Goal: Task Accomplishment & Management: Complete application form

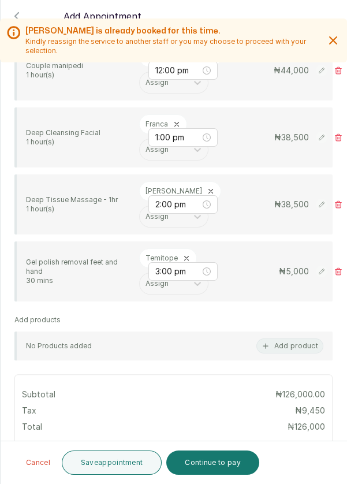
scroll to position [369, 0]
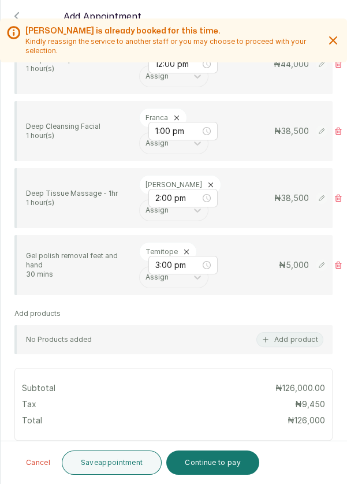
click at [341, 261] on icon at bounding box center [338, 265] width 8 height 8
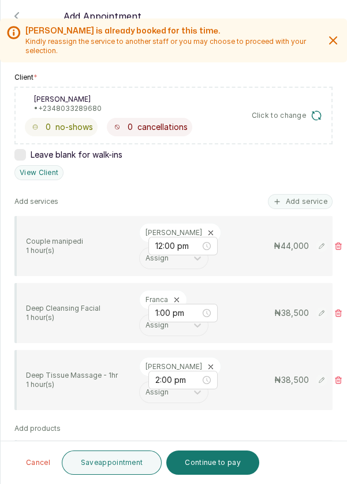
scroll to position [190, 0]
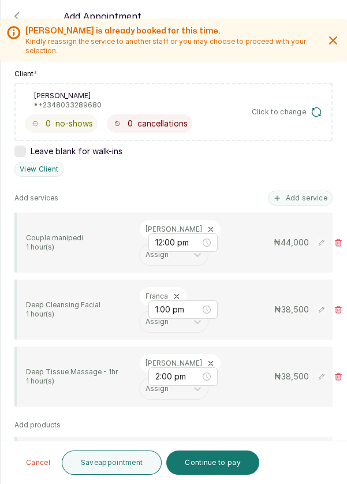
click at [317, 191] on button "Add service" at bounding box center [300, 198] width 65 height 15
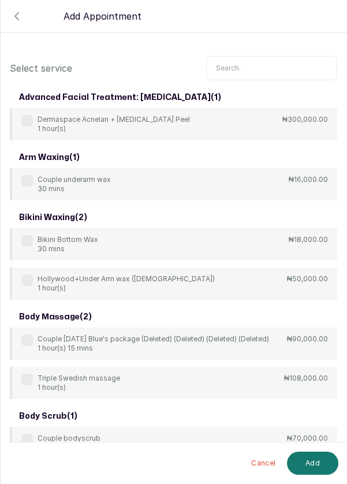
scroll to position [39, 0]
click at [247, 57] on input "text" at bounding box center [271, 68] width 131 height 24
type input "F"
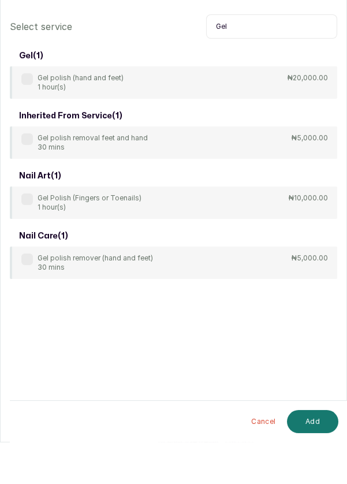
scroll to position [6, 0]
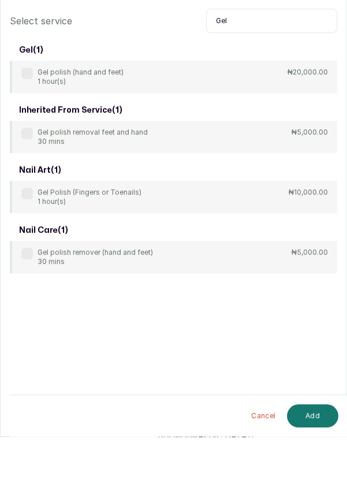
type input "Gel"
click at [24, 307] on div "Gel polish remover (hand and feet) 30 mins" at bounding box center [87, 304] width 132 height 18
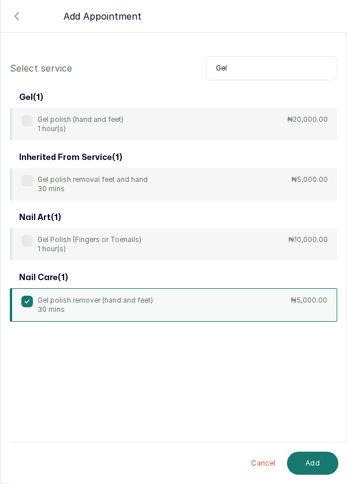
click at [28, 176] on label at bounding box center [27, 181] width 12 height 12
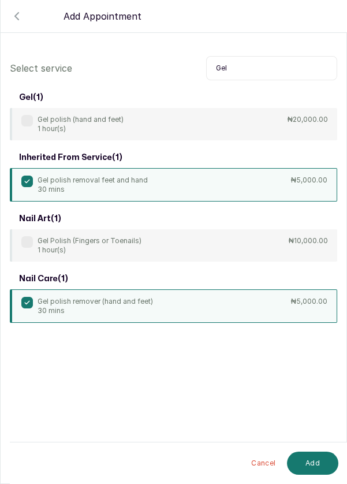
click at [320, 467] on button "Add" at bounding box center [312, 463] width 51 height 23
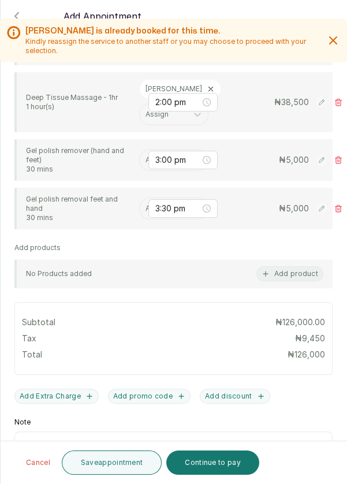
scroll to position [466, 0]
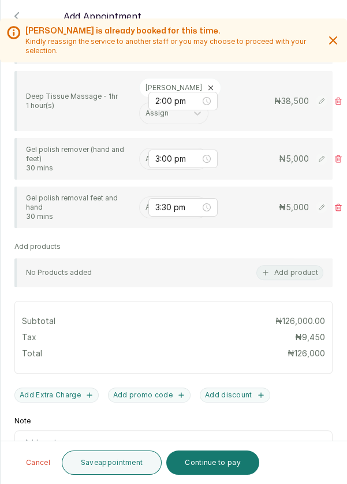
click at [146, 163] on input "text" at bounding box center [147, 159] width 2 height 8
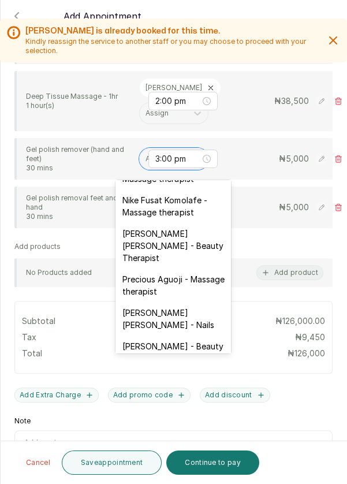
scroll to position [477, 0]
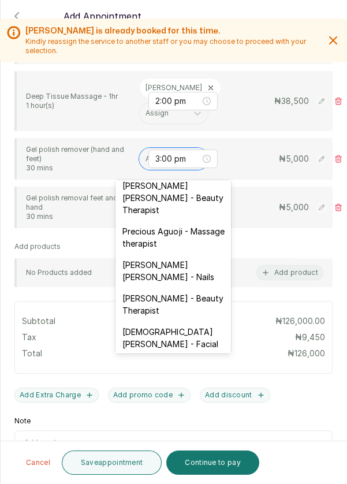
click at [195, 254] on div "[PERSON_NAME] [PERSON_NAME] - Nails" at bounding box center [174, 271] width 116 height 34
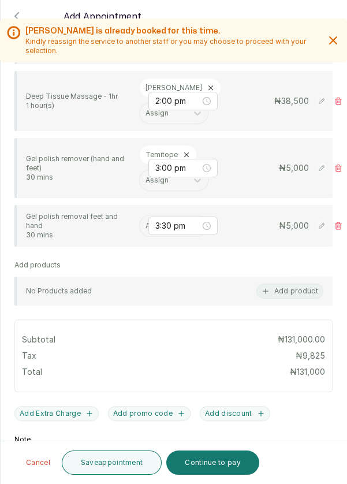
click at [153, 226] on div "3:30 pm" at bounding box center [182, 226] width 69 height 18
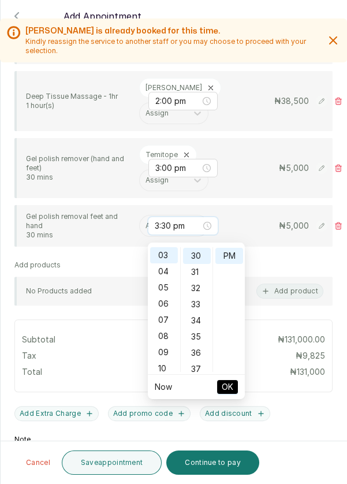
scroll to position [485, 0]
click at [146, 230] on input "text" at bounding box center [147, 226] width 2 height 8
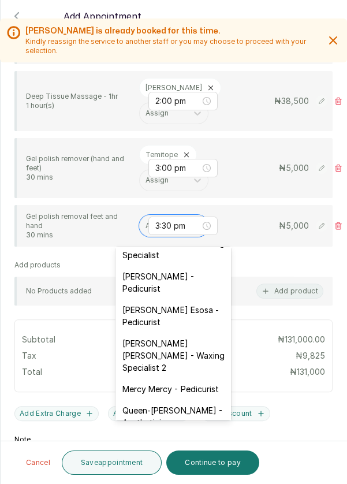
scroll to position [122, 0]
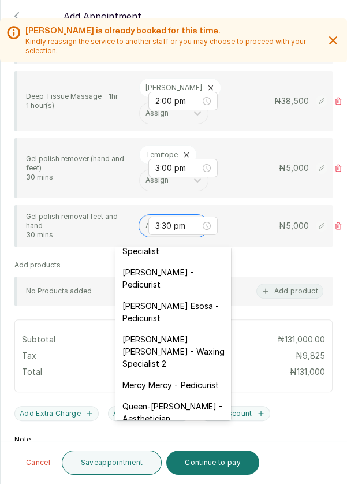
click at [165, 274] on div "[PERSON_NAME] - Pedicurist" at bounding box center [174, 279] width 116 height 34
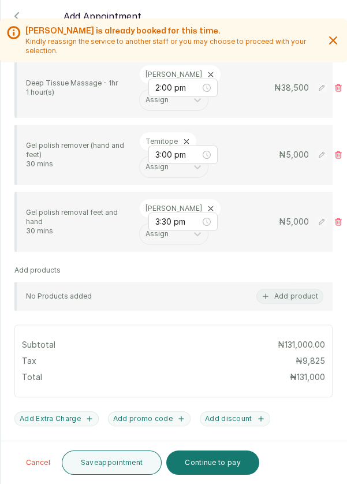
scroll to position [479, 0]
click at [347, 370] on section "Back Add Appointment Add an Appointment Create a new appointment for a client […" at bounding box center [173, 242] width 347 height 484
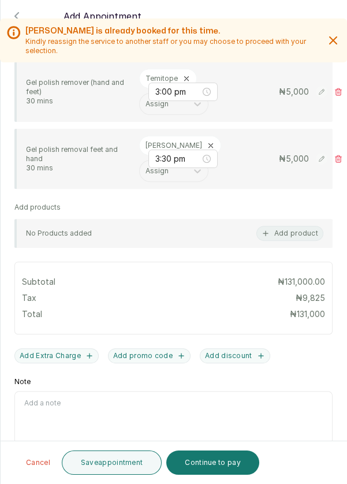
scroll to position [548, 0]
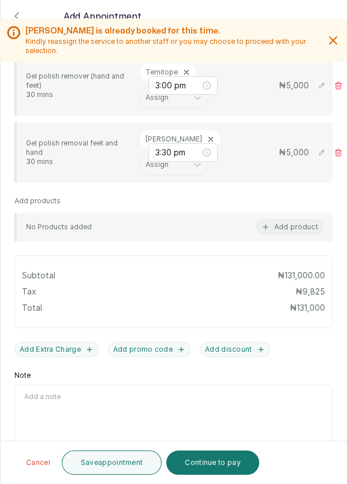
click at [64, 357] on button "Add Extra Charge" at bounding box center [56, 349] width 84 height 15
click at [73, 409] on input "Extra Charge" at bounding box center [91, 397] width 155 height 24
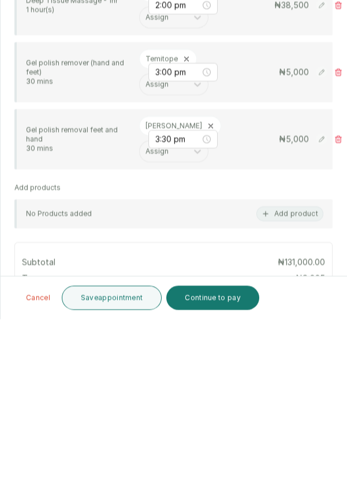
scroll to position [405, 0]
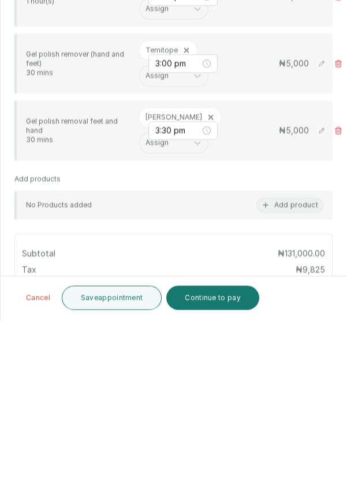
click at [305, 363] on button "Add product" at bounding box center [289, 370] width 67 height 15
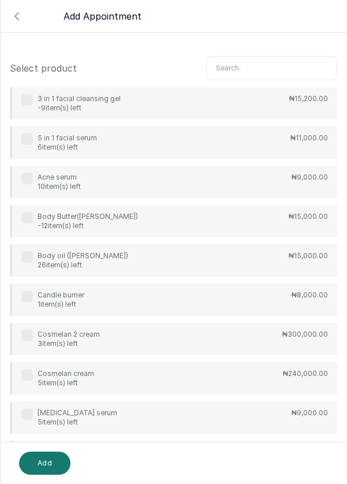
scroll to position [0, 0]
click at [281, 71] on input "text" at bounding box center [271, 68] width 131 height 24
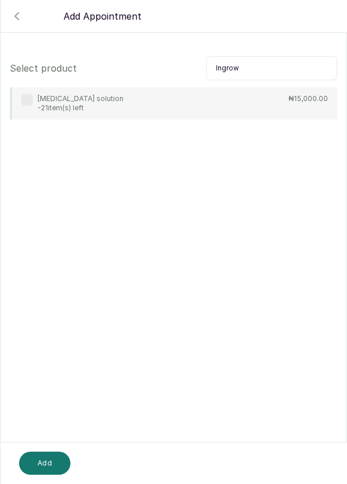
type input "Ingrow"
click at [111, 105] on div "[MEDICAL_DATA] solution -21 item(s) left ₦15,000.00" at bounding box center [173, 103] width 327 height 32
click at [44, 472] on button "Add" at bounding box center [44, 463] width 51 height 23
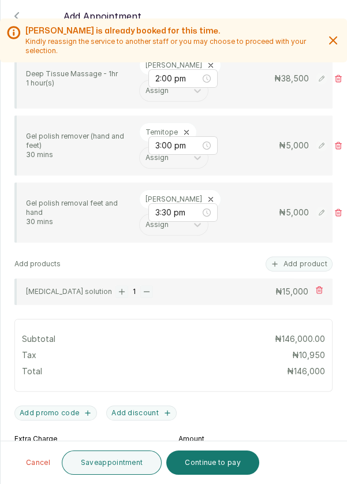
scroll to position [603, 0]
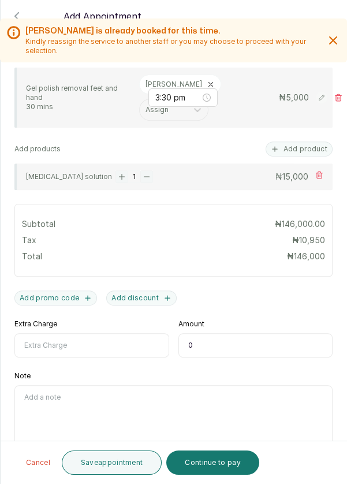
click at [123, 462] on button "Save appointment" at bounding box center [112, 463] width 101 height 24
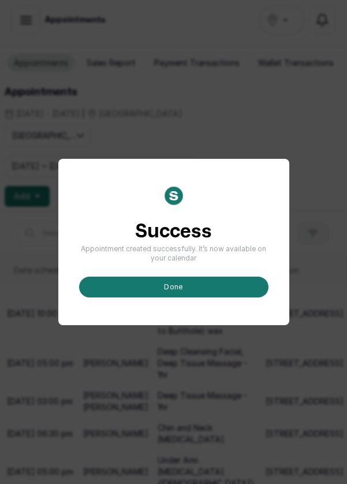
click at [192, 297] on button "done" at bounding box center [173, 287] width 189 height 21
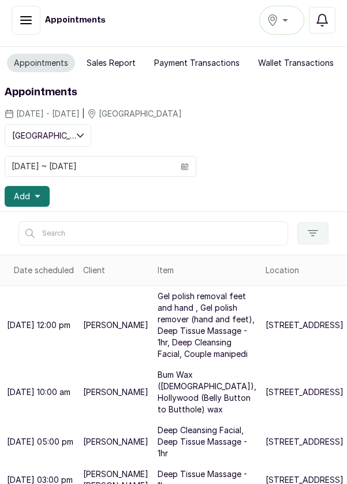
scroll to position [148, 0]
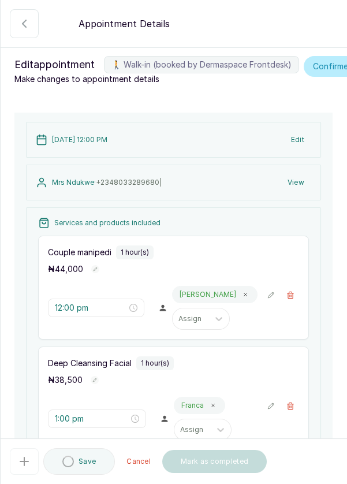
type input "12:00 pm"
type input "1:00 pm"
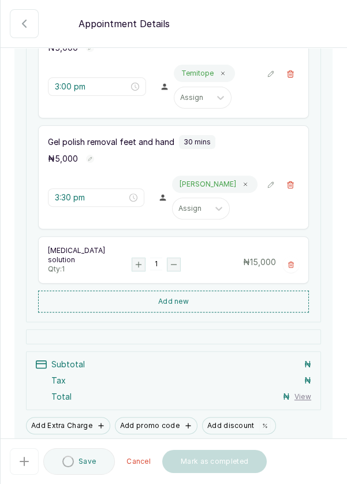
scroll to position [611, 0]
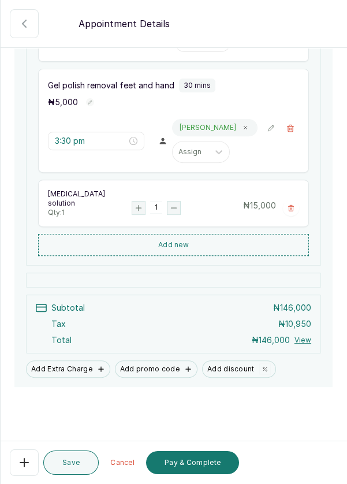
click at [209, 466] on button "Pay & Complete" at bounding box center [192, 462] width 93 height 23
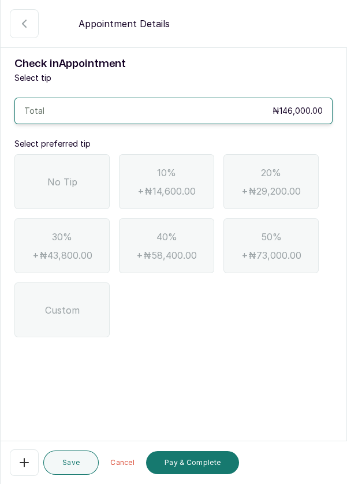
scroll to position [0, 0]
click at [73, 191] on div "No Tip" at bounding box center [61, 181] width 95 height 55
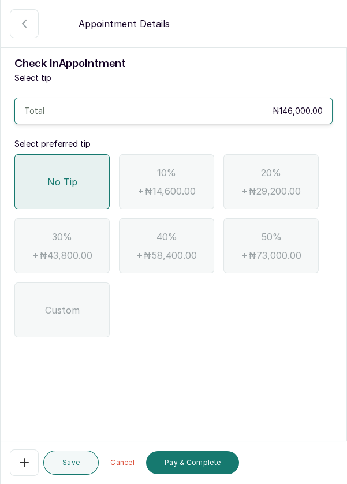
click at [206, 474] on button "Pay & Complete" at bounding box center [192, 462] width 93 height 23
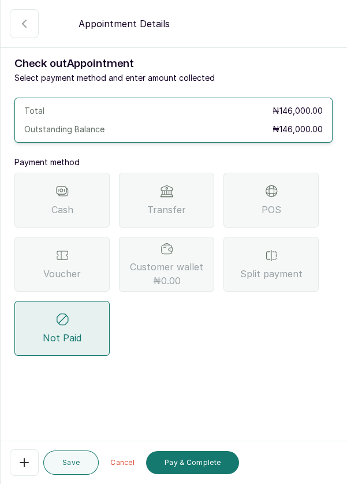
click at [295, 197] on div "POS" at bounding box center [271, 200] width 95 height 55
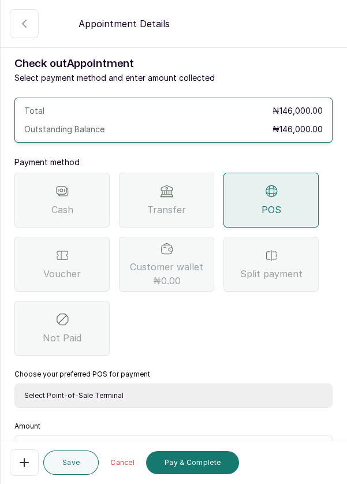
click at [148, 390] on select "Select Point-of-Sale Terminal Pos- Flutterwave Zenith Bank POS - Paga Paga POS …" at bounding box center [173, 396] width 318 height 24
select select "ea021b39-a6bc-4e4d-b5d1-02cb72451b32"
click at [14, 384] on select "Select Point-of-Sale Terminal Pos- Flutterwave Zenith Bank POS - Paga Paga POS …" at bounding box center [173, 396] width 318 height 24
click at [79, 444] on input "text" at bounding box center [181, 450] width 288 height 14
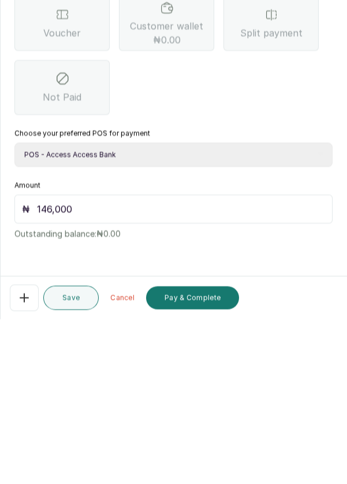
scroll to position [6, 0]
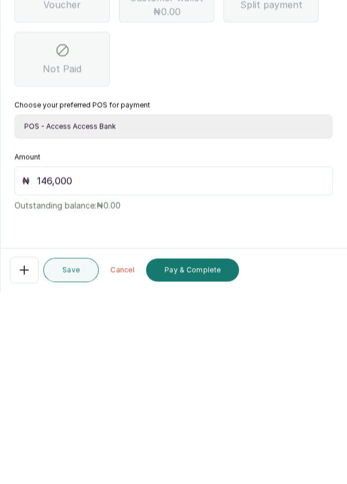
type input "146,000"
click at [192, 464] on button "Pay & Complete" at bounding box center [192, 462] width 93 height 23
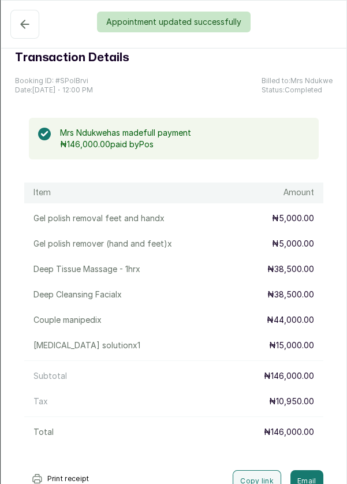
click at [24, 25] on div "Appointment updated successfully" at bounding box center [173, 22] width 347 height 21
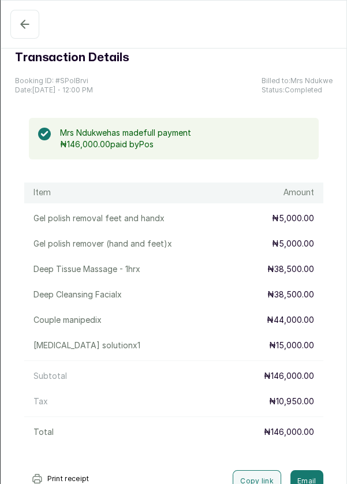
click at [17, 32] on button "Confirmed" at bounding box center [24, 24] width 29 height 29
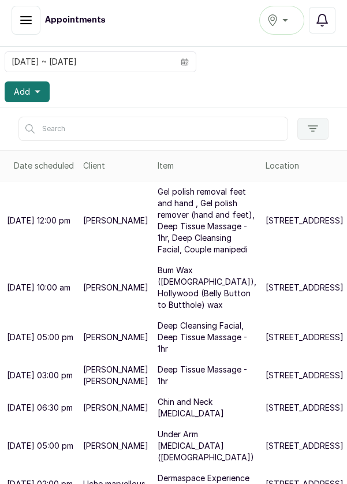
scroll to position [103, 0]
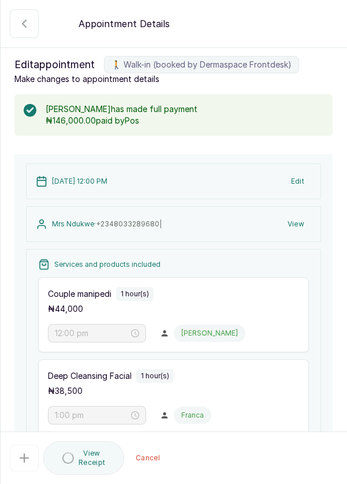
click at [18, 35] on button "🚶 Walk-in (booked by Dermaspace Frontdesk)" at bounding box center [24, 23] width 29 height 29
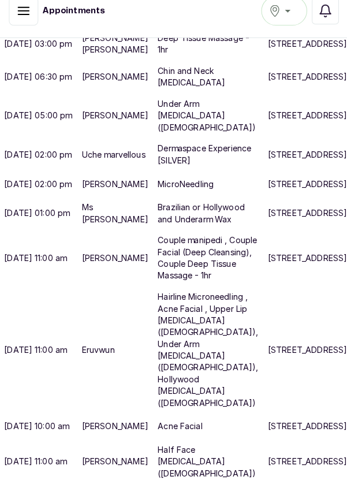
scroll to position [6, 0]
click at [161, 286] on p "Couple manipedi , Couple Facial (Deep Cleansing), Couple Deep Tissue Massage - …" at bounding box center [207, 263] width 99 height 46
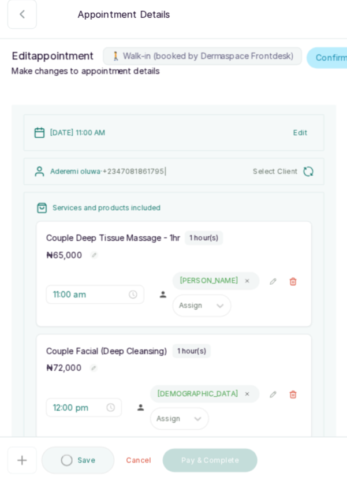
type input "11:00 am"
type input "12:00 pm"
type input "1:00 pm"
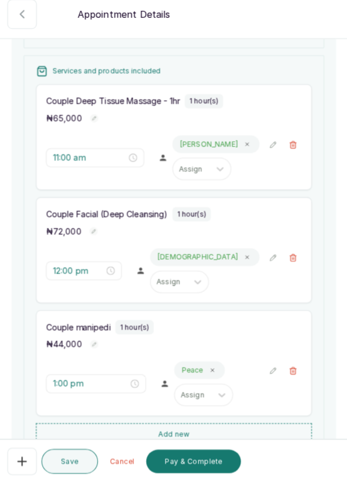
scroll to position [134, 0]
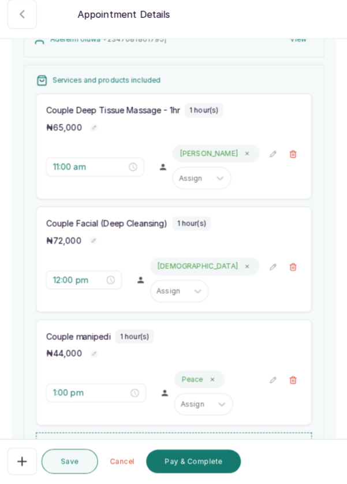
click at [298, 392] on button "🚶 Walk-in (booked by Dermaspace Frontdesk)" at bounding box center [290, 382] width 17 height 17
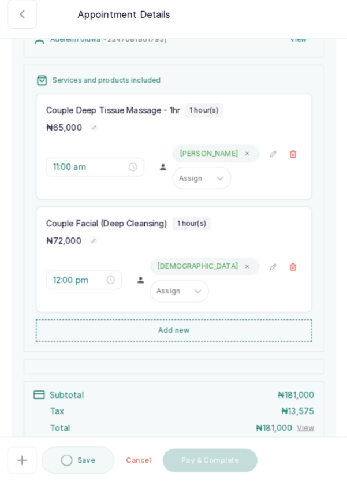
click at [297, 281] on button "🚶 Walk-in (booked by Dermaspace Frontdesk)" at bounding box center [290, 271] width 17 height 17
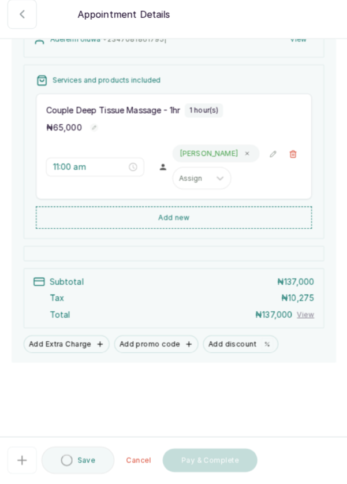
scroll to position [118, 0]
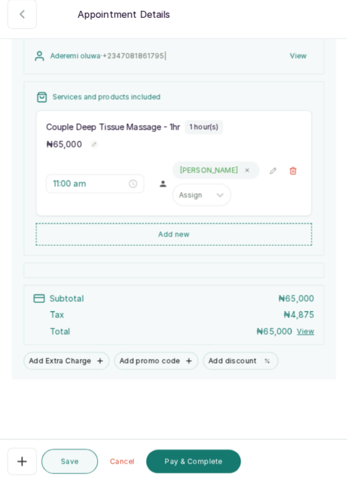
click at [299, 186] on button "🚶 Walk-in (booked by Dermaspace Frontdesk)" at bounding box center [290, 177] width 17 height 17
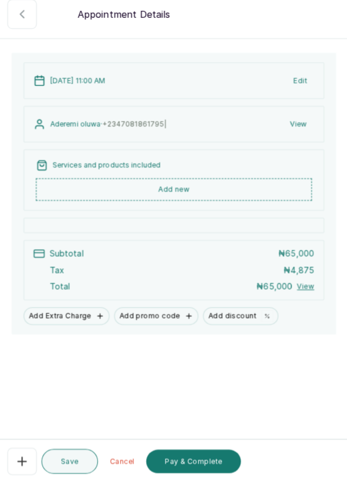
scroll to position [8, 0]
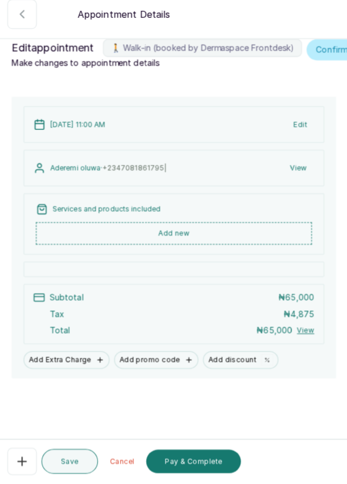
click at [241, 250] on button "Add new" at bounding box center [173, 239] width 271 height 22
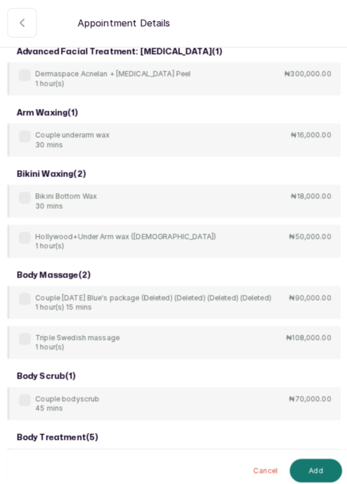
scroll to position [0, 0]
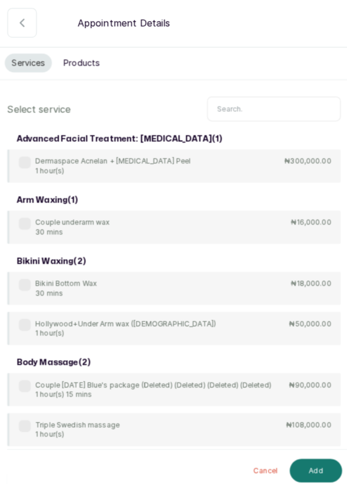
click at [273, 110] on input "text" at bounding box center [271, 108] width 131 height 24
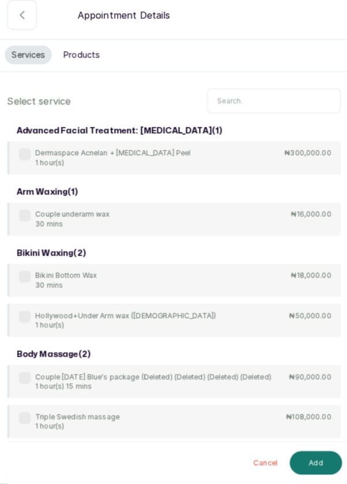
scroll to position [4, 0]
click at [254, 111] on input "text" at bounding box center [271, 108] width 131 height 24
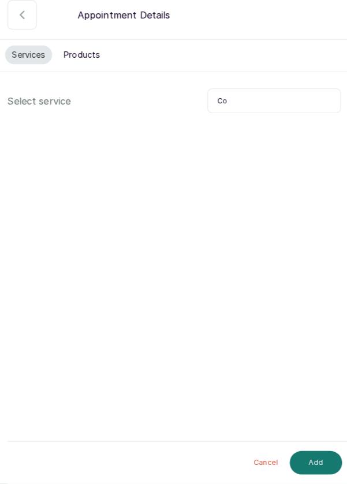
type input "C"
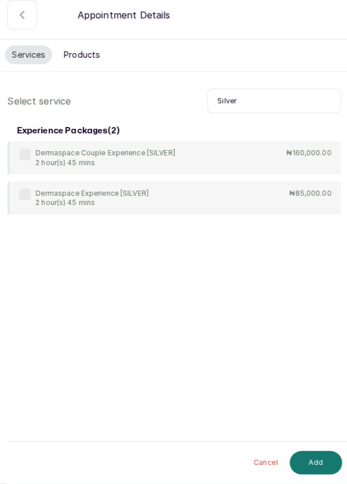
type input "Silver"
click at [29, 157] on label at bounding box center [27, 161] width 12 height 12
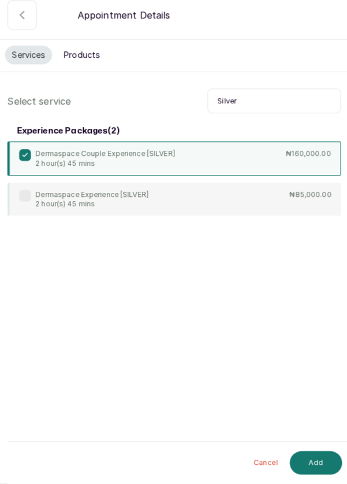
click at [315, 467] on button "Add" at bounding box center [312, 463] width 51 height 23
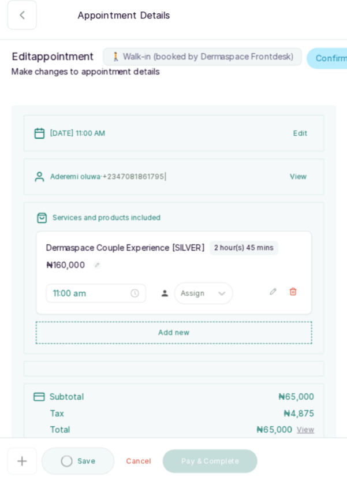
type input "11:00 am"
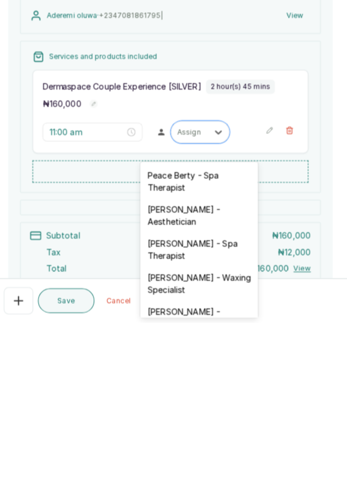
click at [209, 379] on div "[PERSON_NAME] - Aesthetician" at bounding box center [202, 379] width 116 height 34
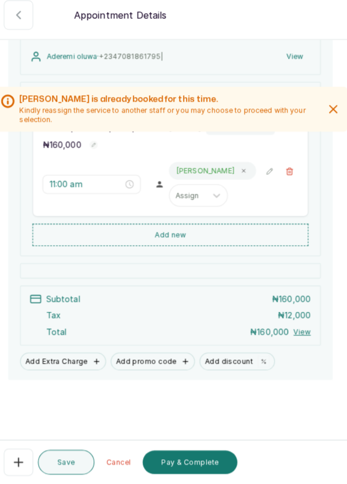
click at [77, 460] on button "Save" at bounding box center [70, 463] width 55 height 24
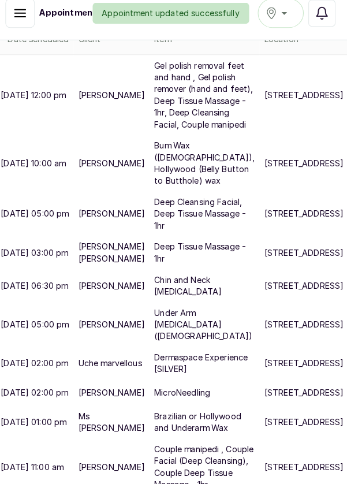
scroll to position [0, 0]
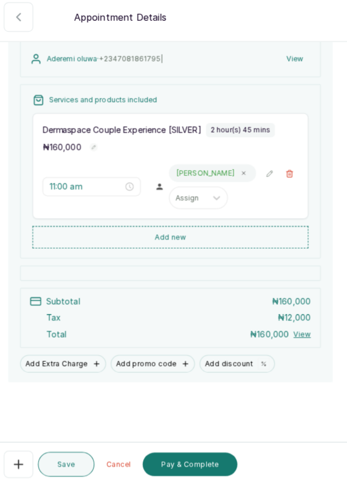
click at [199, 474] on button "Pay & Complete" at bounding box center [192, 462] width 93 height 23
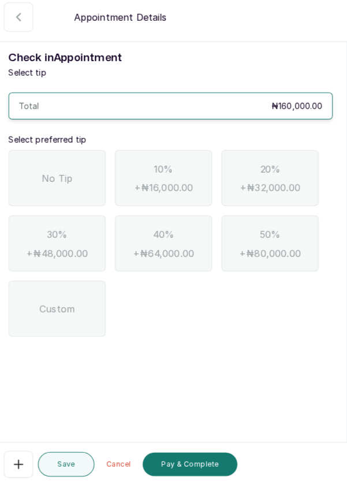
click at [69, 176] on span "No Tip" at bounding box center [62, 182] width 30 height 14
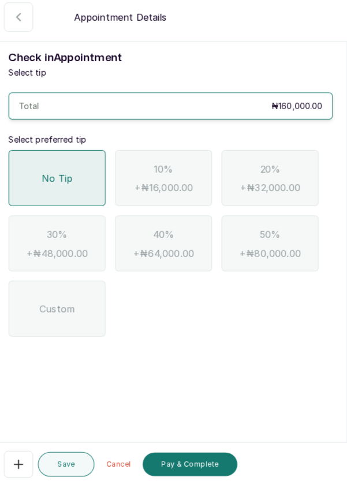
click at [206, 474] on button "Pay & Complete" at bounding box center [192, 462] width 93 height 23
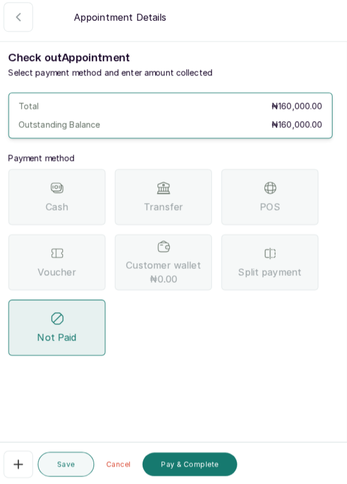
click at [277, 212] on span "POS" at bounding box center [272, 210] width 20 height 14
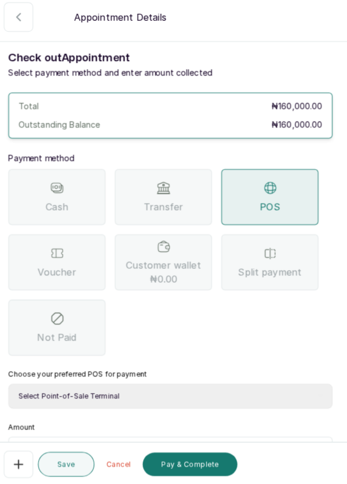
click at [189, 395] on select "Select Point-of-Sale Terminal Pos- Flutterwave Zenith Bank POS - Paga Paga POS …" at bounding box center [173, 396] width 318 height 24
select select "ea021b39-a6bc-4e4d-b5d1-02cb72451b32"
click at [14, 384] on select "Select Point-of-Sale Terminal Pos- Flutterwave Zenith Bank POS - Paga Paga POS …" at bounding box center [173, 396] width 318 height 24
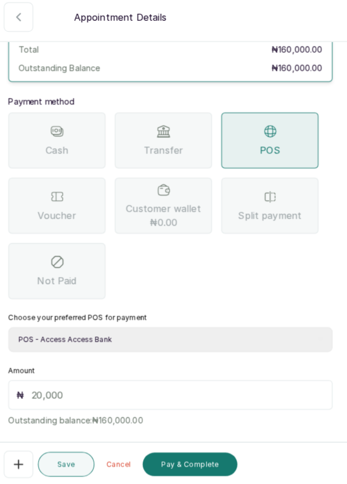
click at [42, 397] on input "text" at bounding box center [181, 395] width 288 height 14
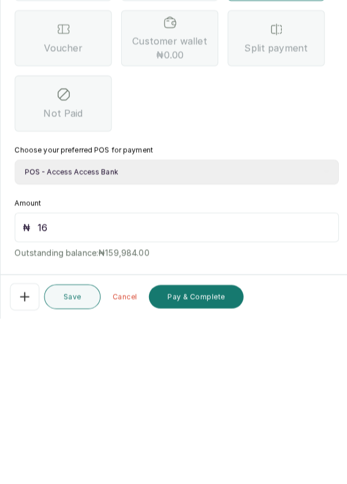
type input "160"
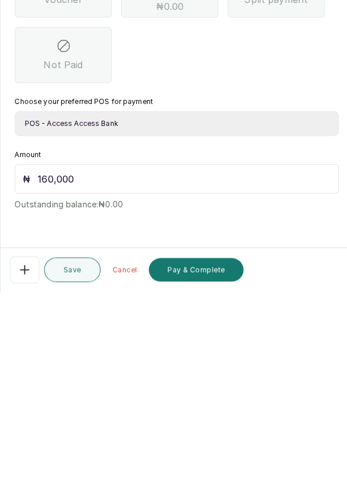
type input "160,000"
click at [209, 463] on button "Pay & Complete" at bounding box center [192, 462] width 93 height 23
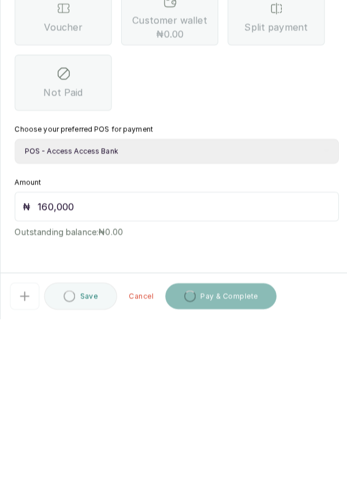
scroll to position [3, 0]
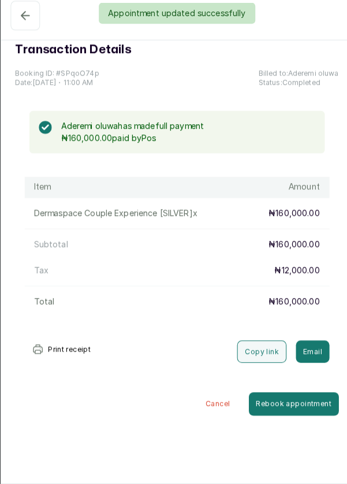
click at [23, 28] on div "Appointment updated successfully" at bounding box center [173, 22] width 347 height 21
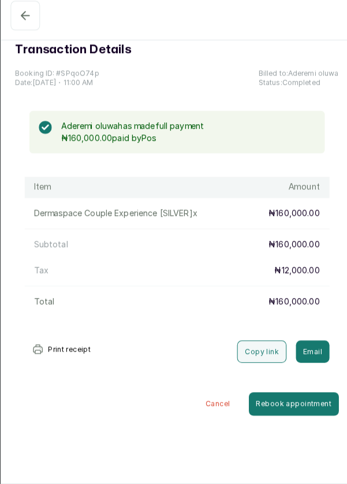
click at [28, 20] on icon "button" at bounding box center [25, 24] width 14 height 14
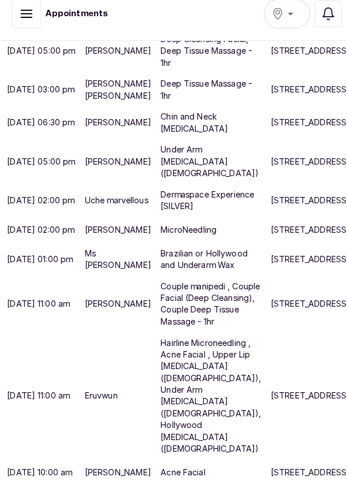
scroll to position [389, 0]
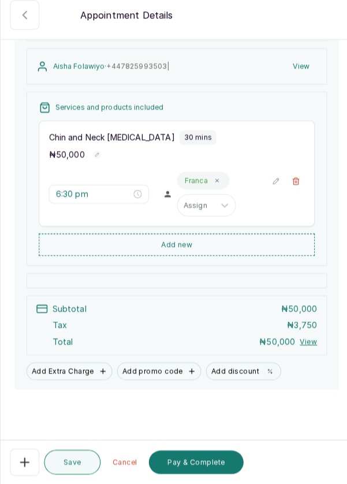
scroll to position [118, 0]
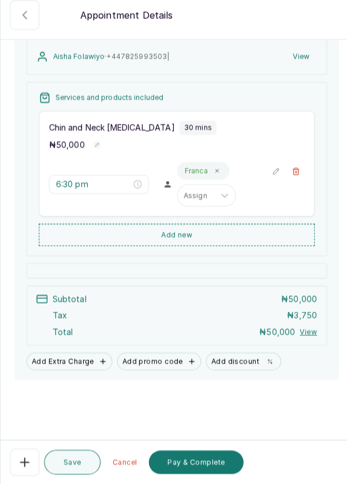
click at [21, 471] on button "🚶 Walk-in (booked by Dermaspace Frontdesk)" at bounding box center [24, 462] width 29 height 27
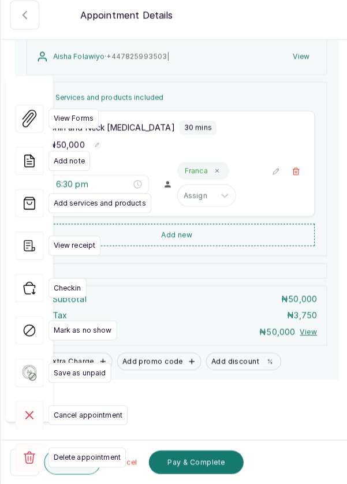
click at [77, 407] on span "Cancel appointment" at bounding box center [86, 417] width 78 height 20
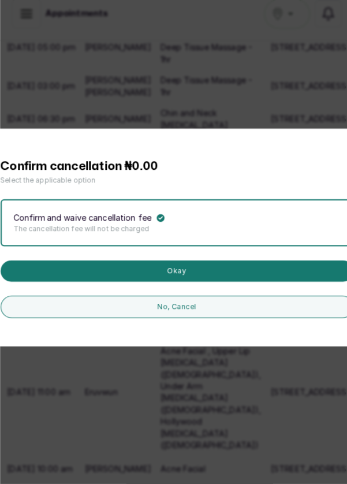
click at [224, 285] on button "Okay" at bounding box center [174, 275] width 347 height 21
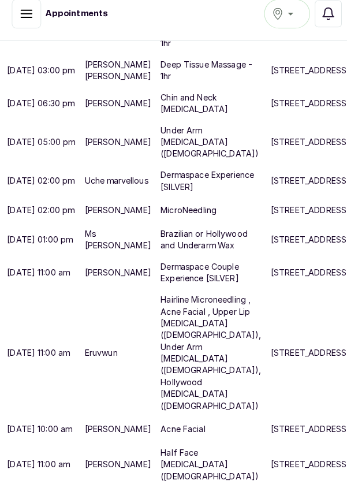
scroll to position [730, 0]
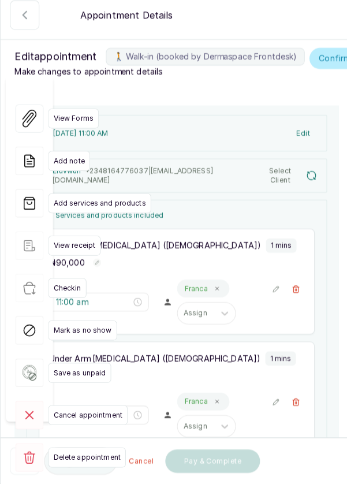
type input "11:00 am"
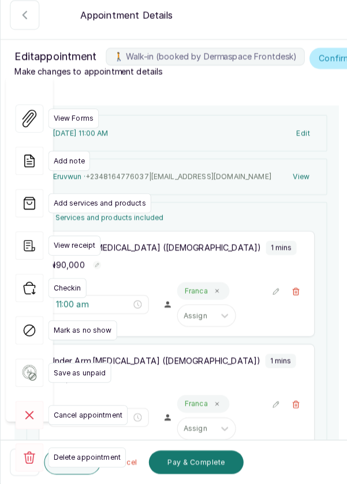
click at [17, 474] on button "🚶 Walk-in (booked by Dermaspace Frontdesk)" at bounding box center [24, 462] width 29 height 27
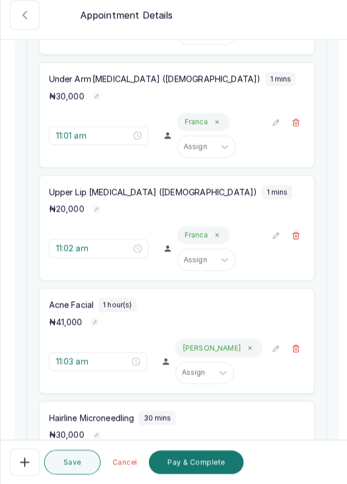
scroll to position [278, 0]
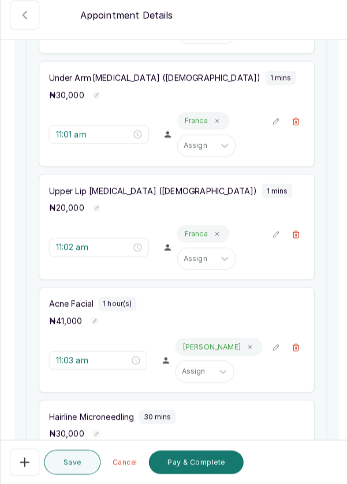
click at [293, 353] on icon "button" at bounding box center [291, 350] width 6 height 7
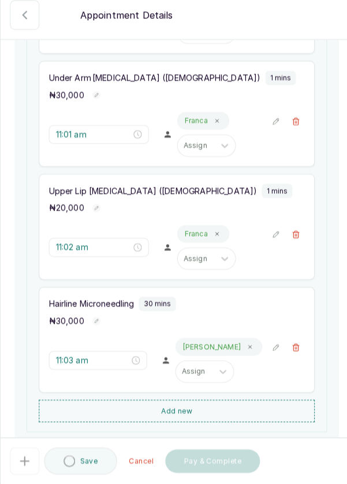
type input "12:03 pm"
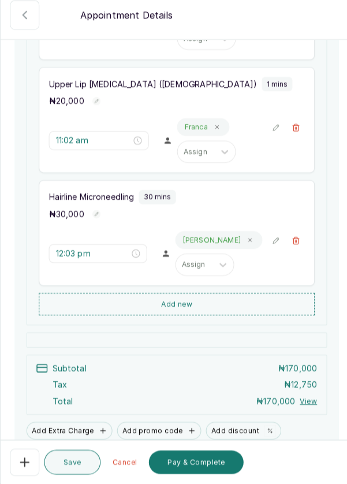
scroll to position [392, 0]
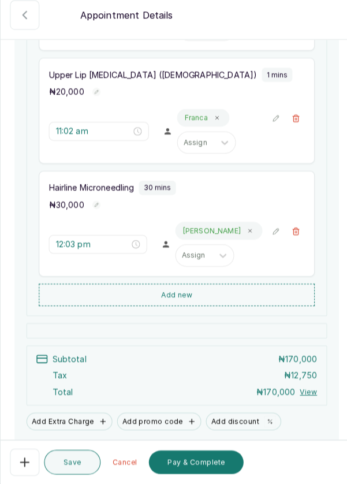
click at [199, 307] on button "Add new" at bounding box center [173, 299] width 271 height 22
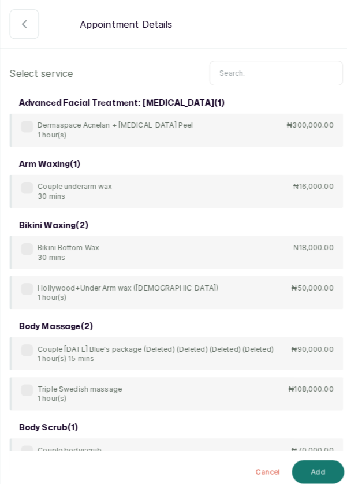
scroll to position [0, 0]
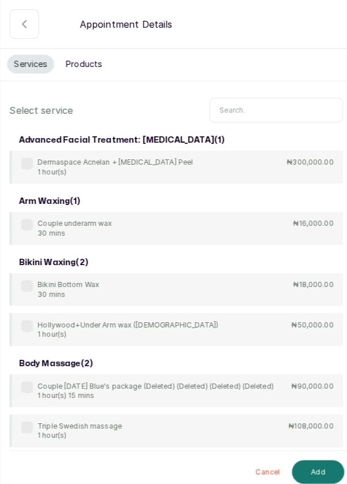
click at [269, 109] on input "text" at bounding box center [271, 108] width 131 height 24
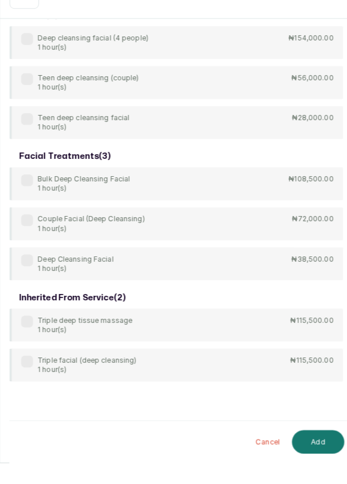
scroll to position [3, 0]
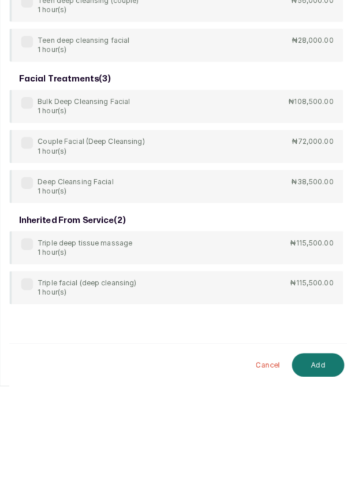
type input "Deep"
click at [22, 277] on div "body treatment: massage ( 9 ) 4Hands Deep Tissue Massage 45 mins ₦55,000.00 Bul…" at bounding box center [173, 32] width 327 height 744
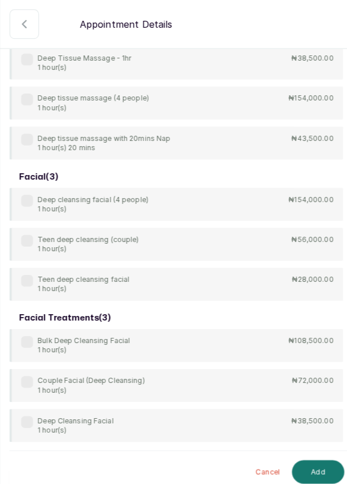
scroll to position [468, 0]
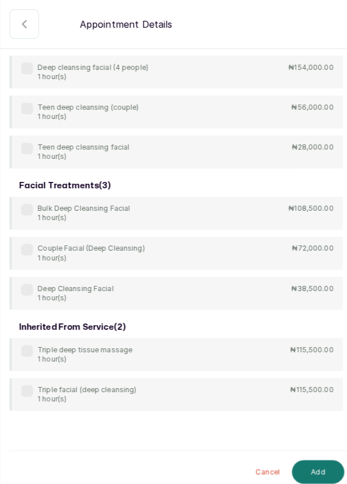
click at [28, 279] on label at bounding box center [27, 284] width 12 height 12
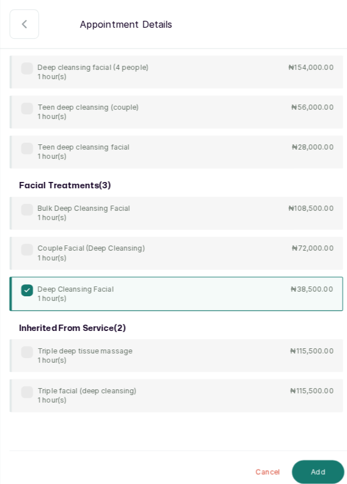
click at [314, 469] on button "Add" at bounding box center [312, 463] width 51 height 23
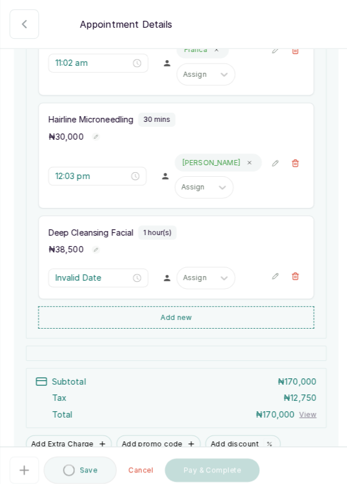
type input "12:33 pm"
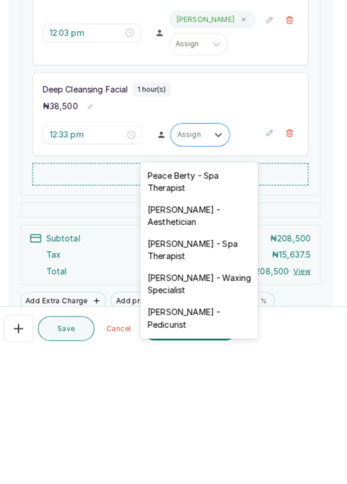
scroll to position [3, 0]
click at [226, 344] on div "[PERSON_NAME] - Aesthetician" at bounding box center [202, 352] width 116 height 34
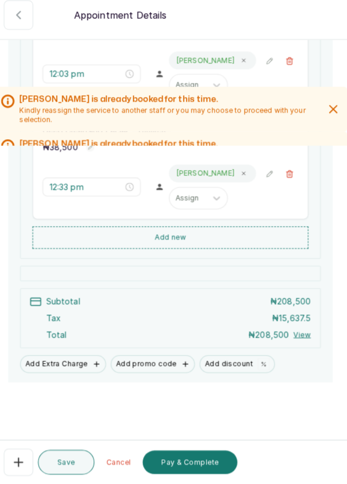
click at [64, 374] on button "Add Extra Charge" at bounding box center [68, 366] width 84 height 17
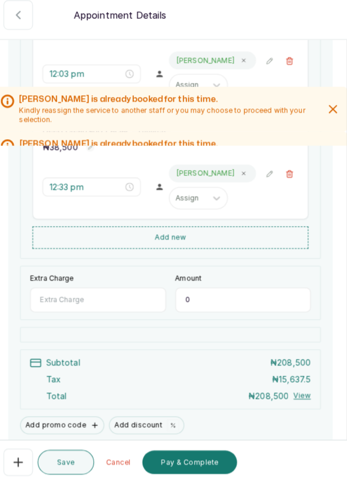
click at [116, 309] on input "Extra Charge" at bounding box center [102, 303] width 133 height 24
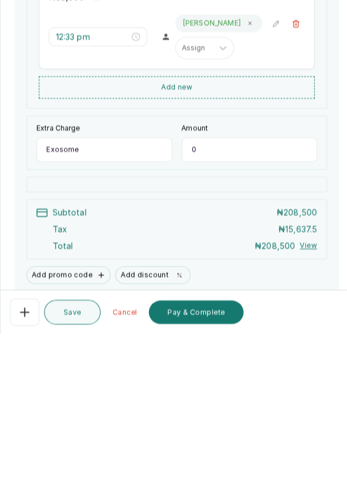
type input "Exosome"
click at [214, 308] on input "0" at bounding box center [244, 303] width 133 height 24
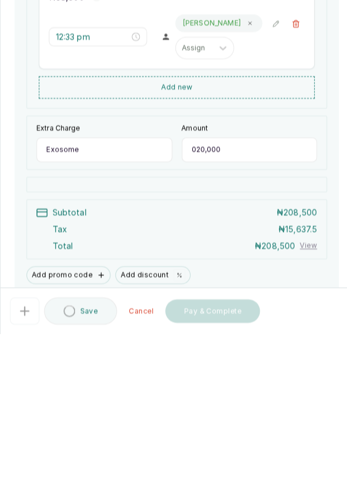
click at [191, 312] on input "020,000" at bounding box center [244, 303] width 133 height 24
type input "20,000"
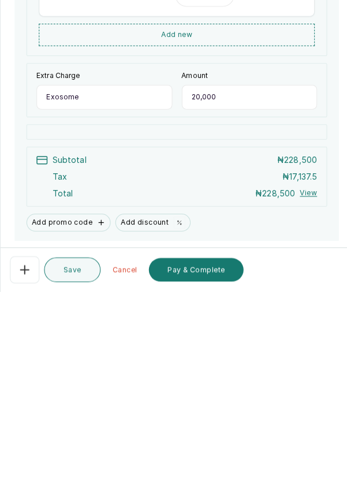
scroll to position [619, 0]
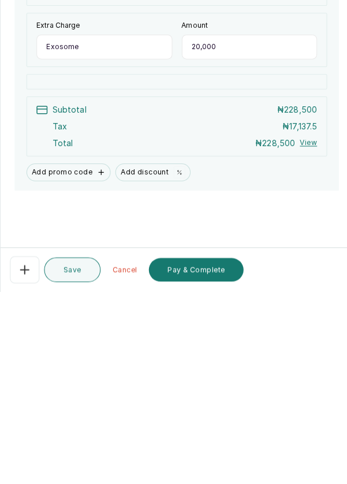
click at [203, 463] on button "Pay & Complete" at bounding box center [192, 462] width 93 height 23
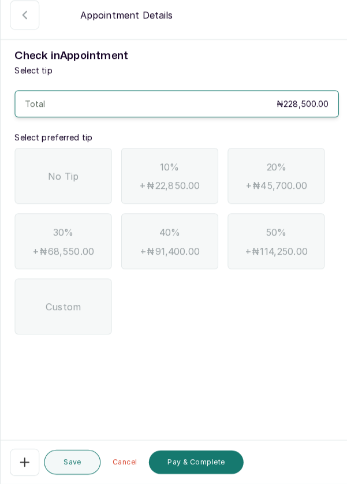
scroll to position [55, 0]
click at [82, 154] on div "No Tip" at bounding box center [61, 181] width 95 height 55
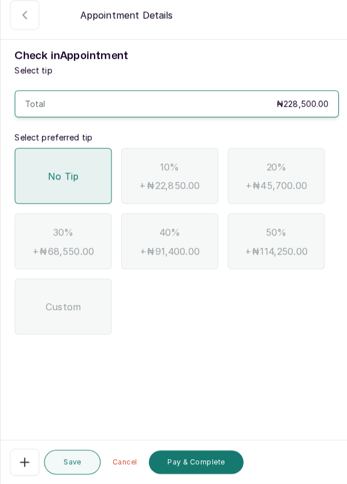
click at [209, 455] on button "Pay & Complete" at bounding box center [192, 462] width 93 height 23
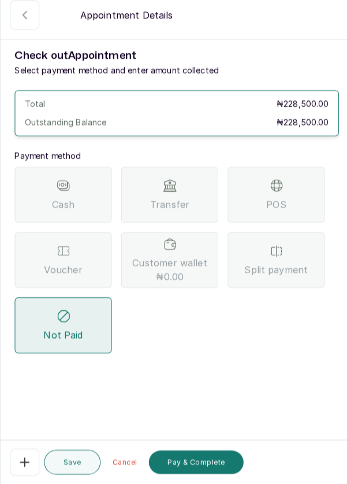
click at [293, 173] on div "POS" at bounding box center [271, 200] width 95 height 55
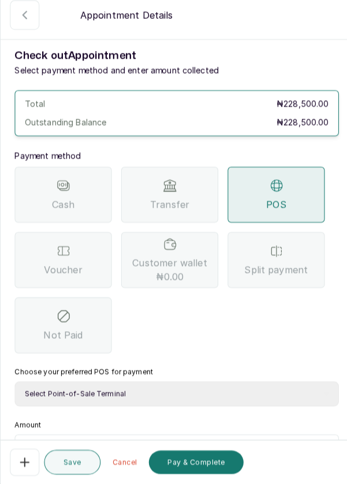
click at [172, 384] on select "Select Point-of-Sale Terminal Pos- Flutterwave Zenith Bank POS - Paga Paga POS …" at bounding box center [173, 396] width 318 height 24
select select "ea021b39-a6bc-4e4d-b5d1-02cb72451b32"
click at [14, 384] on select "Select Point-of-Sale Terminal Pos- Flutterwave Zenith Bank POS - Paga Paga POS …" at bounding box center [173, 396] width 318 height 24
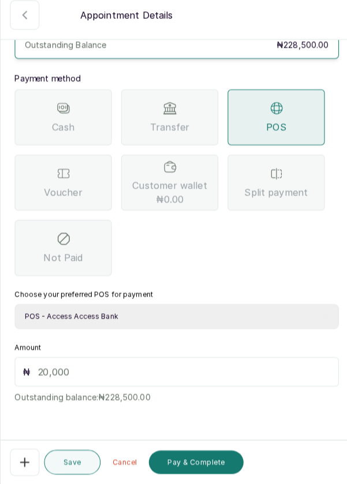
click at [50, 367] on input "text" at bounding box center [181, 374] width 288 height 14
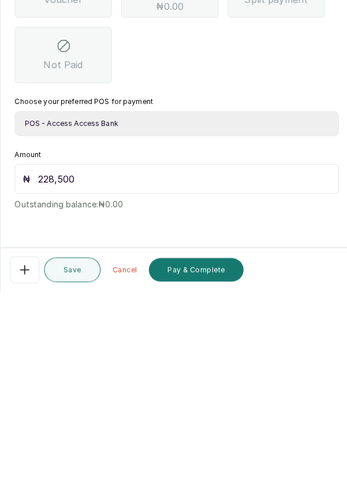
scroll to position [55, 0]
type input "228,500"
click at [210, 462] on button "Pay & Complete" at bounding box center [192, 462] width 93 height 23
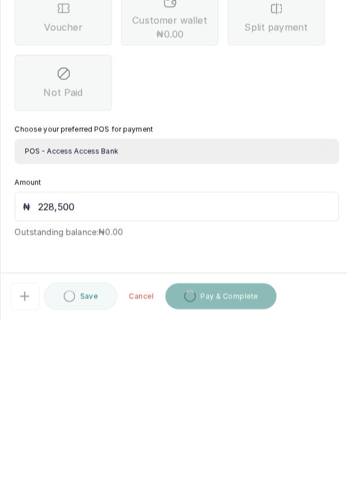
scroll to position [3, 0]
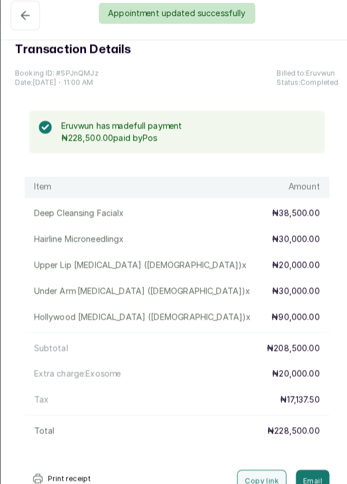
click at [23, 27] on div "Appointment updated successfully" at bounding box center [173, 22] width 347 height 21
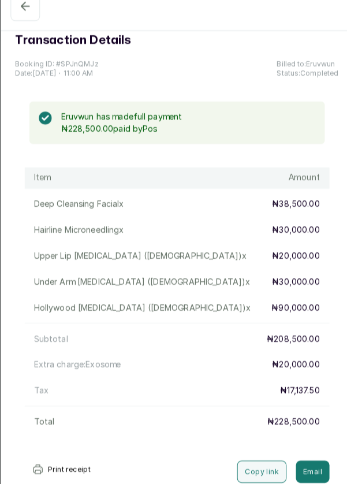
scroll to position [0, 0]
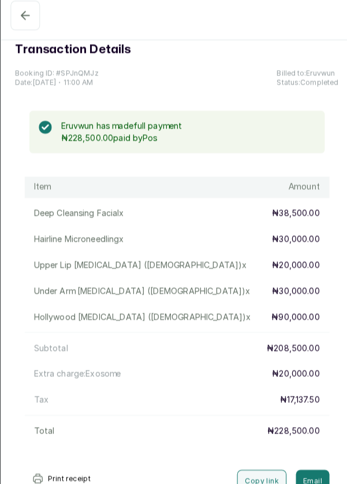
click at [25, 30] on icon "button" at bounding box center [25, 24] width 14 height 14
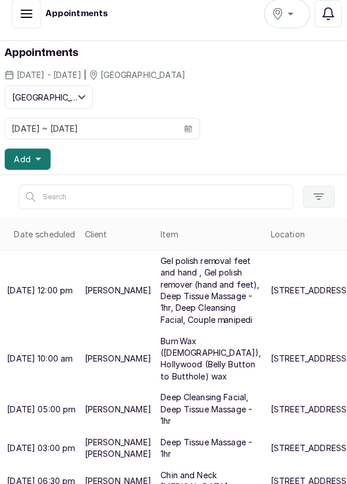
scroll to position [30, 0]
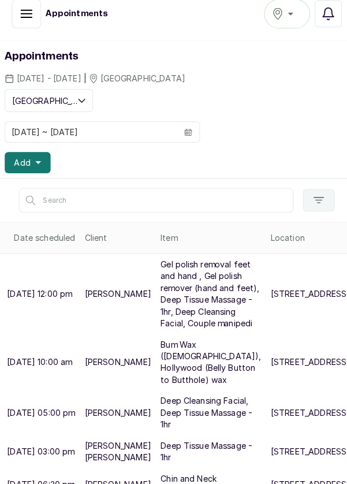
click at [318, 202] on icon "button" at bounding box center [313, 205] width 10 height 6
click at [16, 159] on button "Add" at bounding box center [27, 168] width 45 height 21
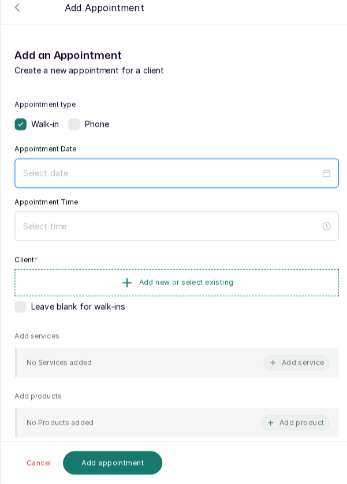
click at [176, 181] on input at bounding box center [169, 179] width 292 height 13
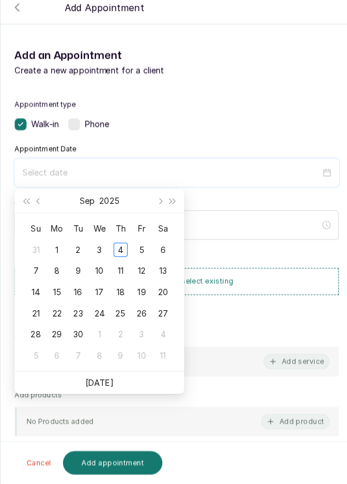
scroll to position [3, 0]
click at [120, 257] on div "4" at bounding box center [118, 254] width 14 height 14
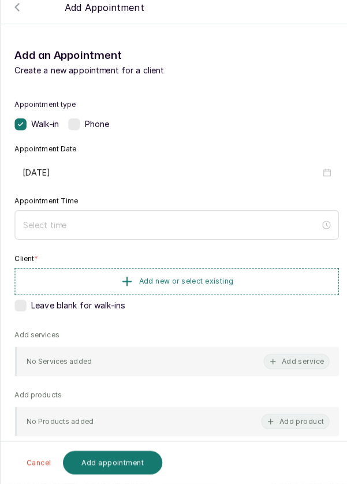
type input "[DATE]"
click at [167, 241] on div at bounding box center [173, 231] width 318 height 29
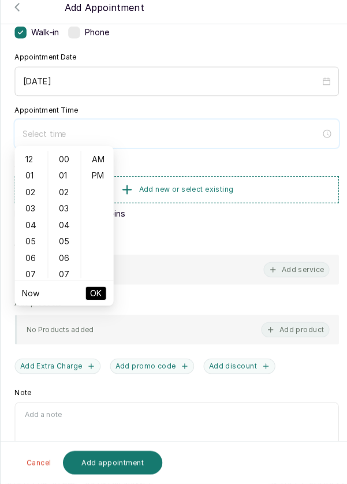
scroll to position [94, 0]
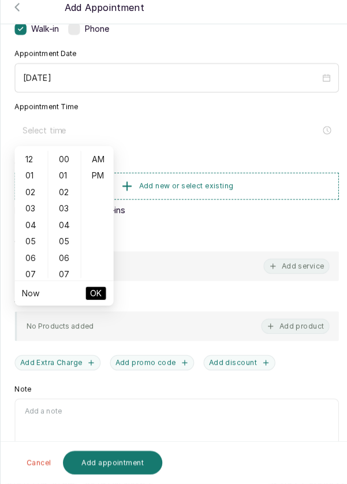
click at [23, 217] on div "03" at bounding box center [31, 214] width 28 height 16
click at [98, 187] on div "PM" at bounding box center [96, 181] width 28 height 16
type input "3:00 pm"
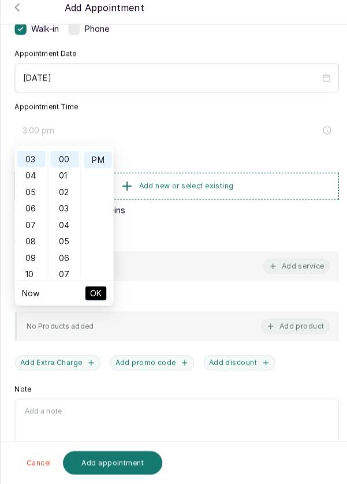
click at [95, 300] on span "OK" at bounding box center [94, 297] width 12 height 22
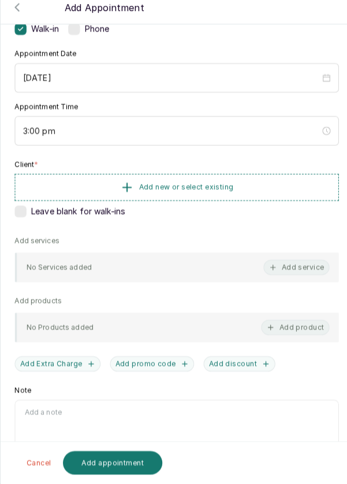
click at [239, 192] on button "Add new or select existing" at bounding box center [173, 193] width 318 height 27
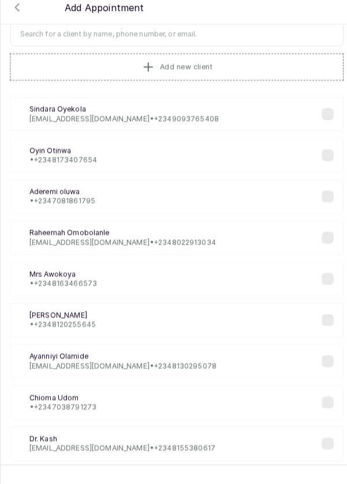
scroll to position [0, 0]
click at [261, 44] on input "text" at bounding box center [173, 42] width 327 height 24
type input "[PERSON_NAME]"
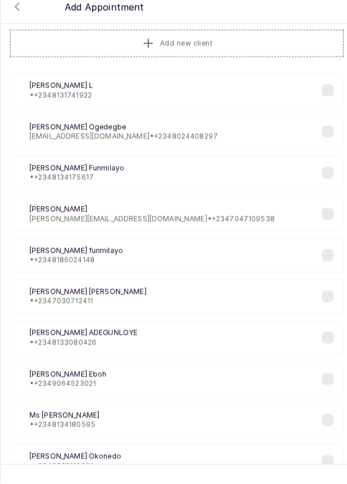
click at [326, 182] on div "RF [PERSON_NAME] [PERSON_NAME] • [PHONE_NUMBER]" at bounding box center [173, 179] width 327 height 34
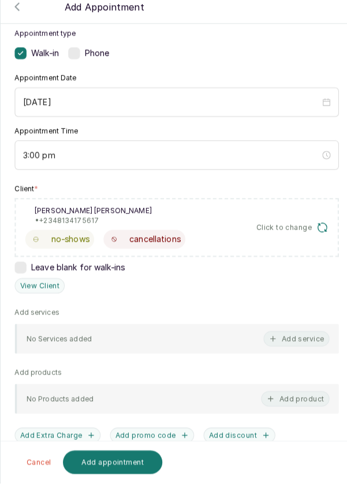
scroll to position [3, 0]
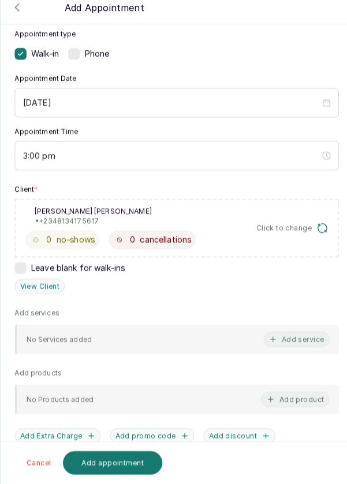
click at [285, 345] on button "Add service" at bounding box center [291, 341] width 65 height 15
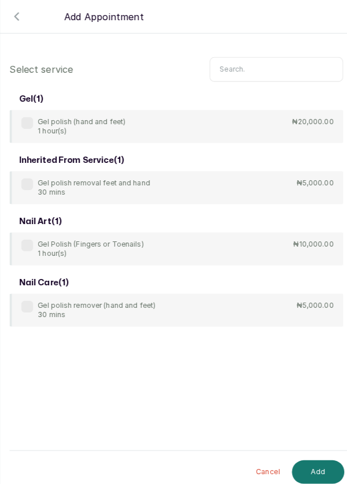
scroll to position [47, 0]
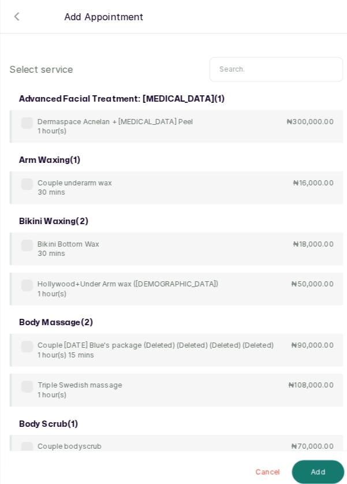
click at [276, 78] on input "text" at bounding box center [271, 68] width 131 height 24
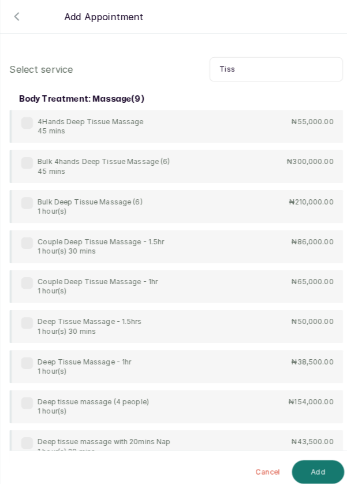
scroll to position [30, 0]
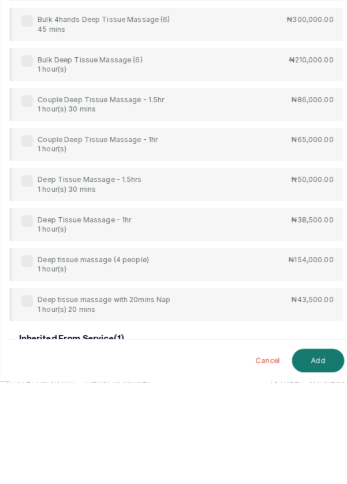
type input "Tiss"
click at [25, 327] on label at bounding box center [27, 327] width 12 height 12
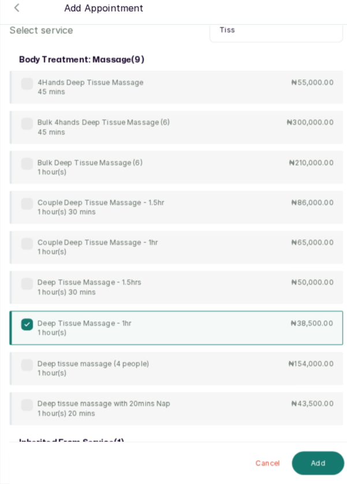
scroll to position [3, 0]
click at [321, 465] on button "Add" at bounding box center [312, 463] width 51 height 23
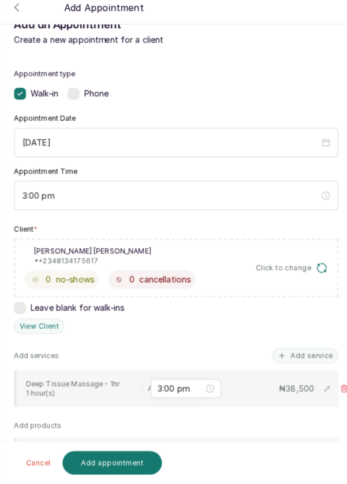
click at [146, 388] on input "text" at bounding box center [147, 390] width 2 height 8
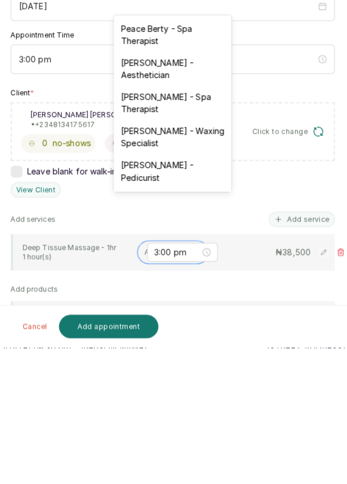
scroll to position [47, 0]
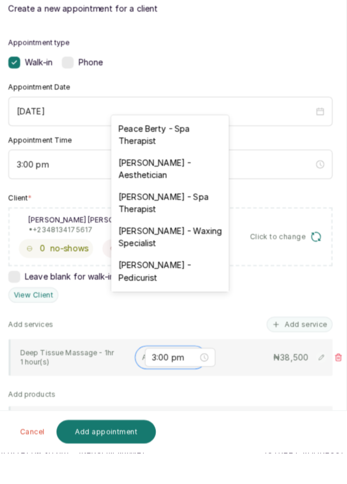
click at [152, 176] on div "Peace Berty - Spa Therapist" at bounding box center [174, 172] width 116 height 34
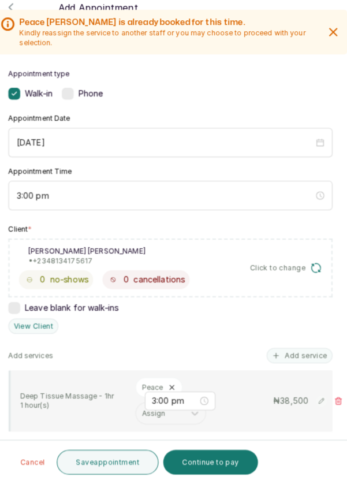
scroll to position [3, 0]
click at [222, 459] on button "Continue to pay" at bounding box center [212, 463] width 93 height 24
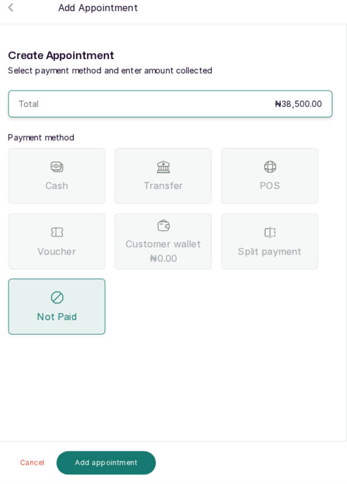
scroll to position [55, 0]
click at [188, 154] on div "Transfer" at bounding box center [166, 181] width 95 height 55
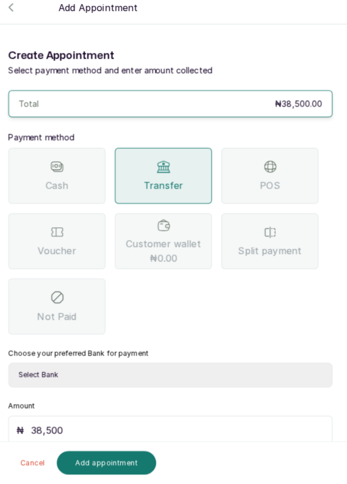
click at [216, 365] on select "Select Bank DERMASPACE ESTHETIC & WELLNESS CENT Sterling Bank DERMASPACEEST/DER…" at bounding box center [173, 377] width 318 height 24
select select "818ea5c0-5b47-4751-8f35-6fc14409c533"
click at [14, 365] on select "Select Bank DERMASPACE ESTHETIC & WELLNESS CENT Sterling Bank DERMASPACEEST/DER…" at bounding box center [173, 377] width 318 height 24
click at [118, 471] on button "Add appointment" at bounding box center [111, 463] width 98 height 23
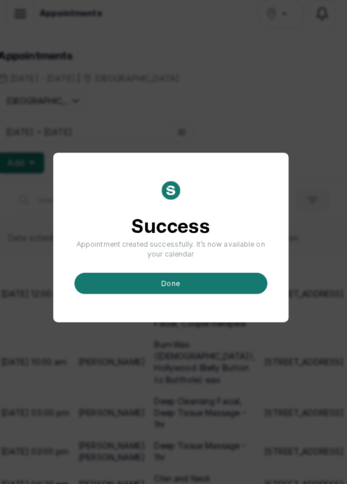
click at [168, 297] on button "done" at bounding box center [173, 287] width 189 height 21
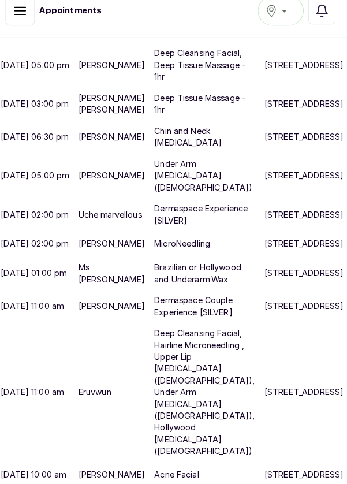
scroll to position [0, 0]
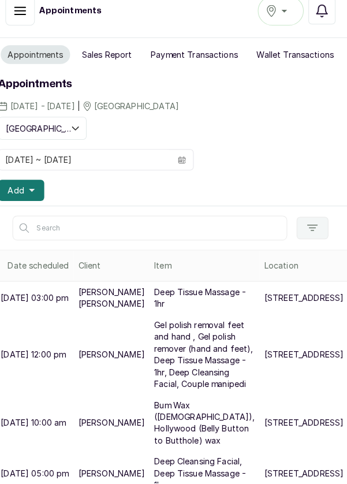
click at [266, 308] on p "[STREET_ADDRESS]" at bounding box center [305, 302] width 78 height 12
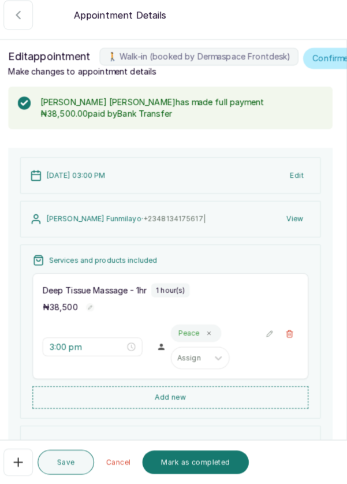
scroll to position [6, 0]
click at [183, 472] on button "Mark as completed" at bounding box center [198, 462] width 105 height 23
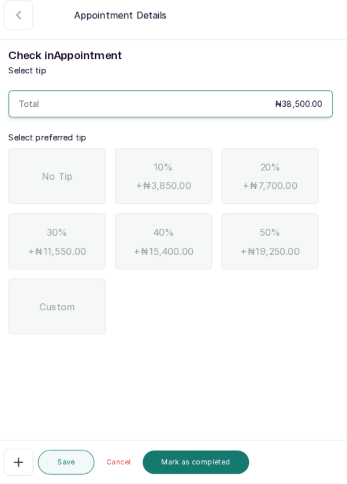
click at [80, 168] on div "No Tip" at bounding box center [61, 181] width 95 height 55
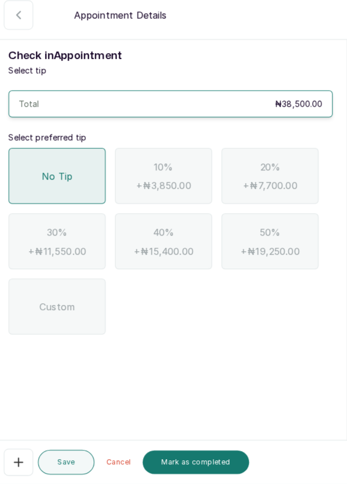
click at [197, 466] on button "Mark as completed" at bounding box center [198, 462] width 105 height 23
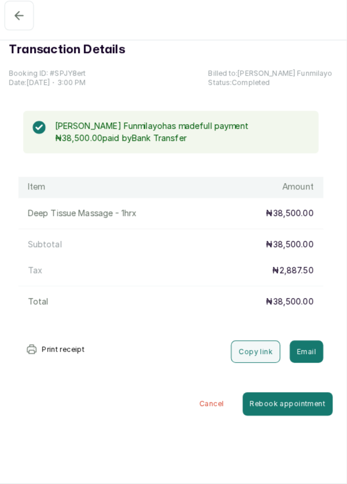
click at [20, 28] on icon "button" at bounding box center [25, 24] width 14 height 14
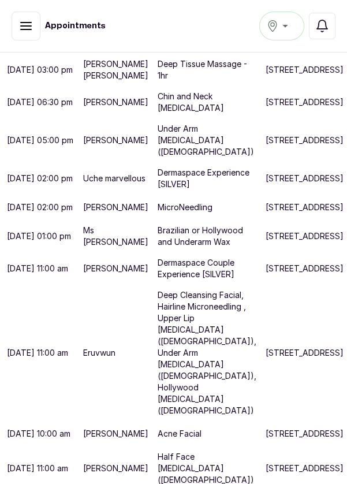
scroll to position [514, 0]
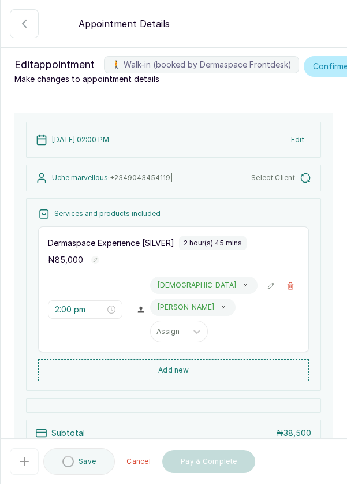
click at [26, 28] on icon "button" at bounding box center [24, 24] width 14 height 14
